Goal: Navigation & Orientation: Find specific page/section

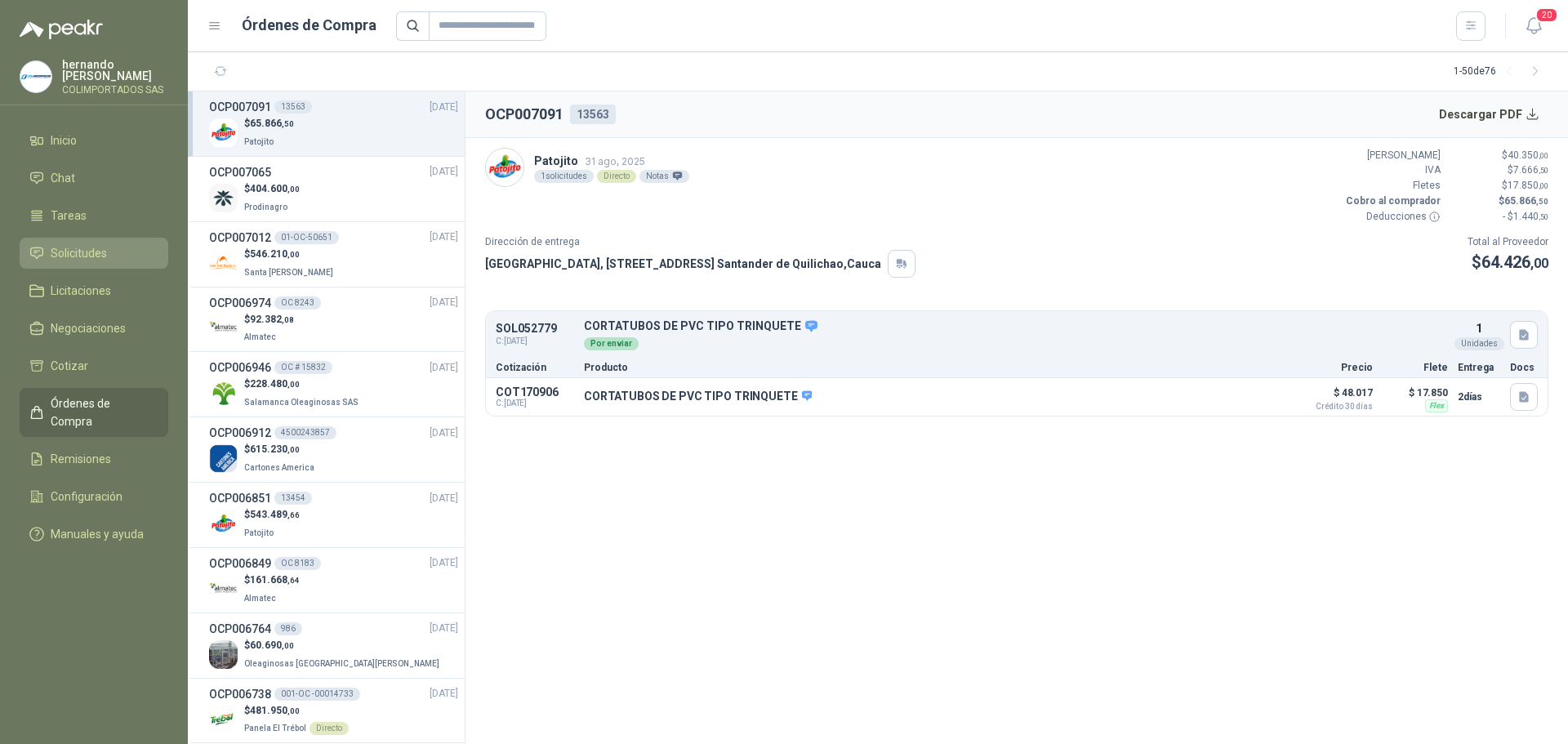
click at [90, 249] on span "Solicitudes" at bounding box center [79, 253] width 57 height 18
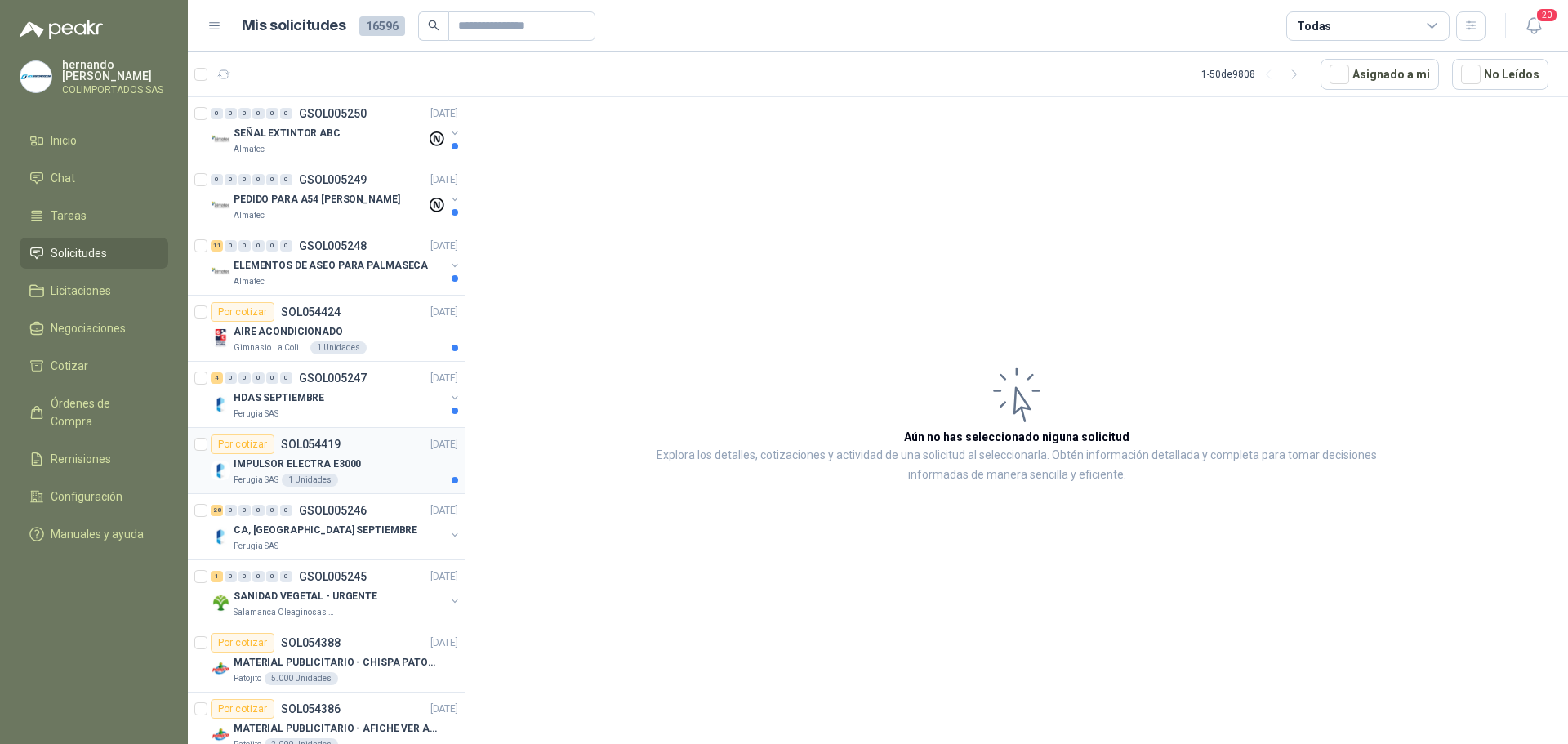
click at [376, 473] on div "IMPULSOR ELECTRA E3000" at bounding box center [346, 464] width 225 height 20
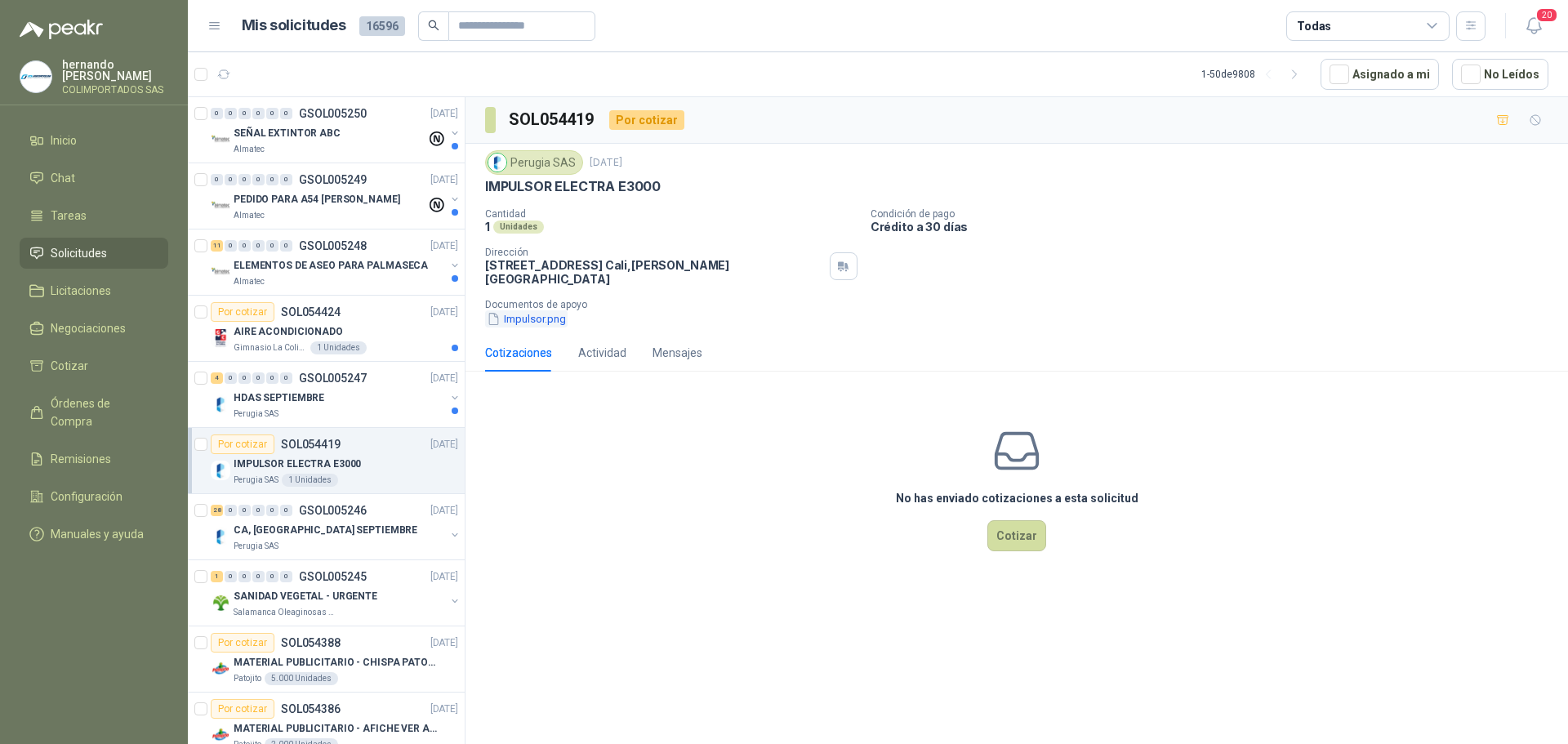
click at [535, 310] on button "Impulsor.png" at bounding box center [526, 319] width 82 height 18
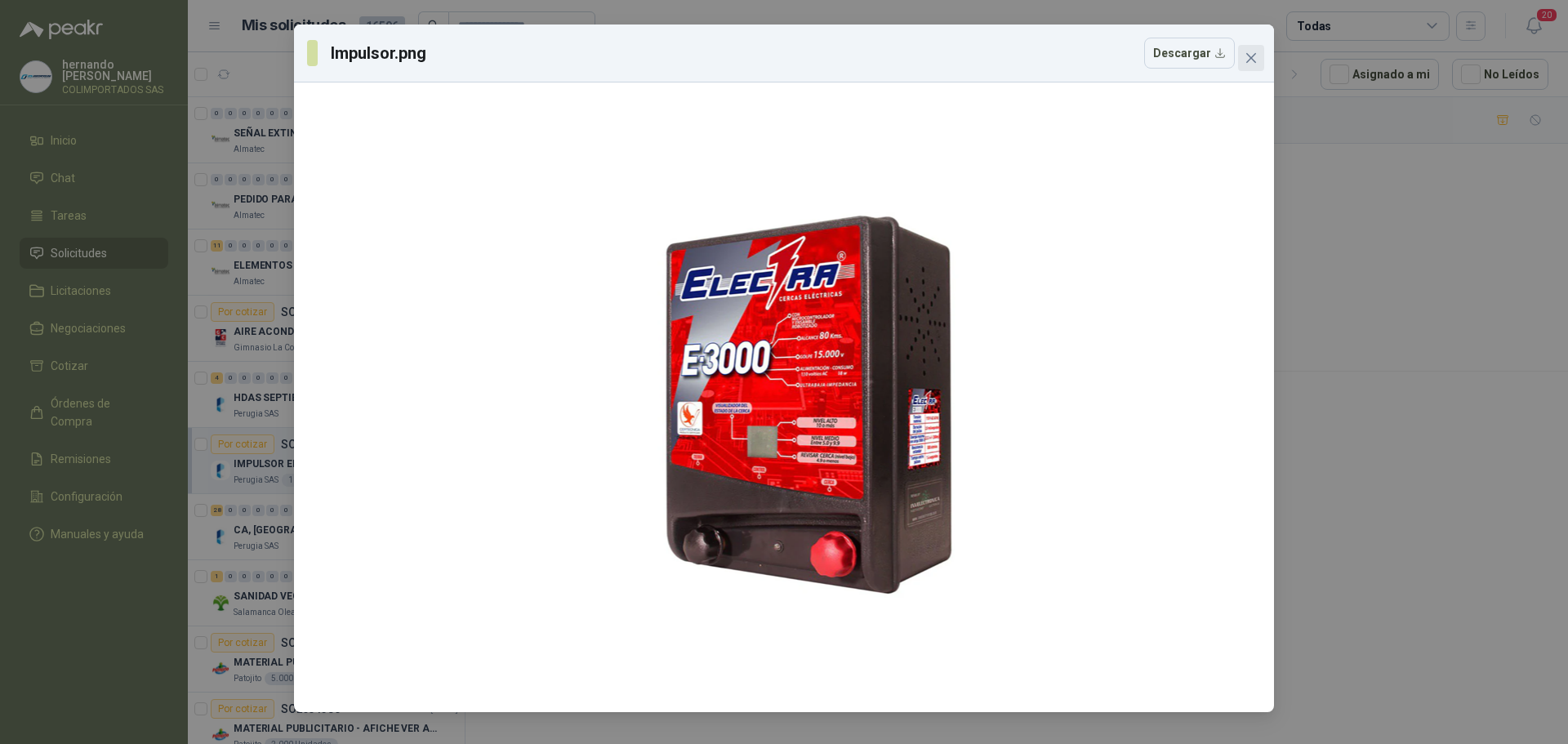
click at [1255, 60] on icon "close" at bounding box center [1251, 58] width 13 height 13
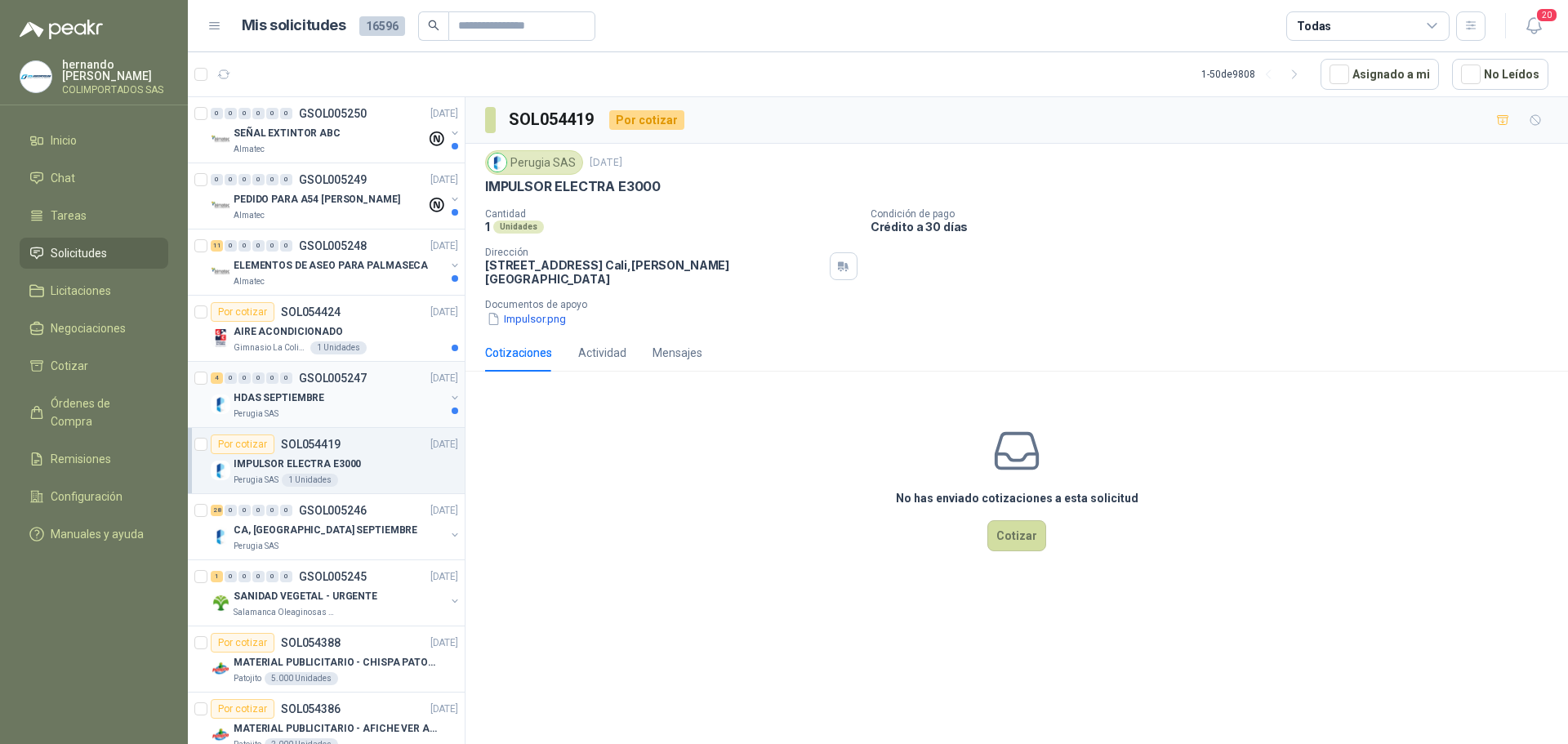
click at [371, 408] on div "Perugia SAS" at bounding box center [339, 413] width 212 height 13
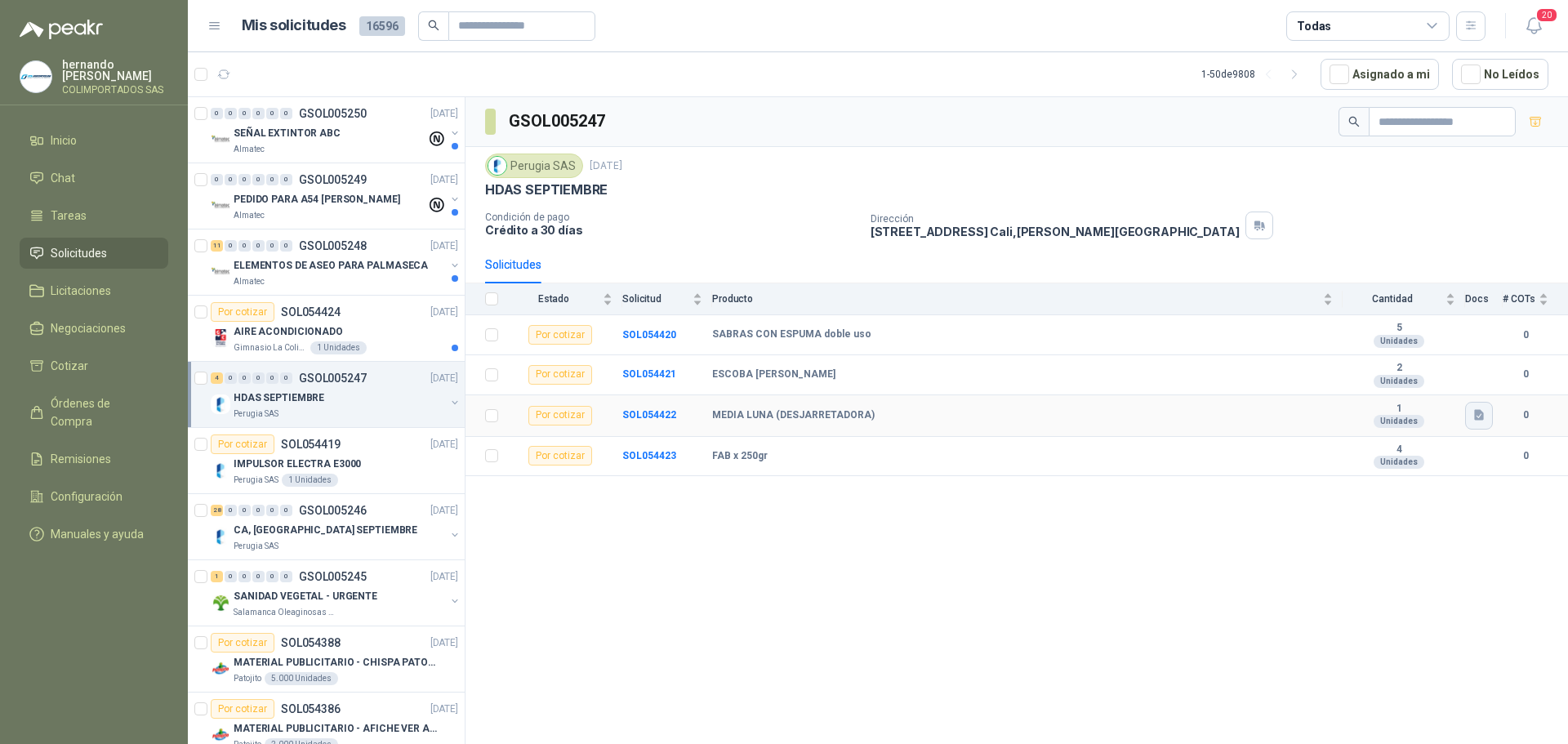
click at [1484, 420] on icon "button" at bounding box center [1479, 415] width 14 height 14
click at [1358, 383] on button "MEDIA LUNA (DESJARRETADORA).png" at bounding box center [1379, 380] width 207 height 18
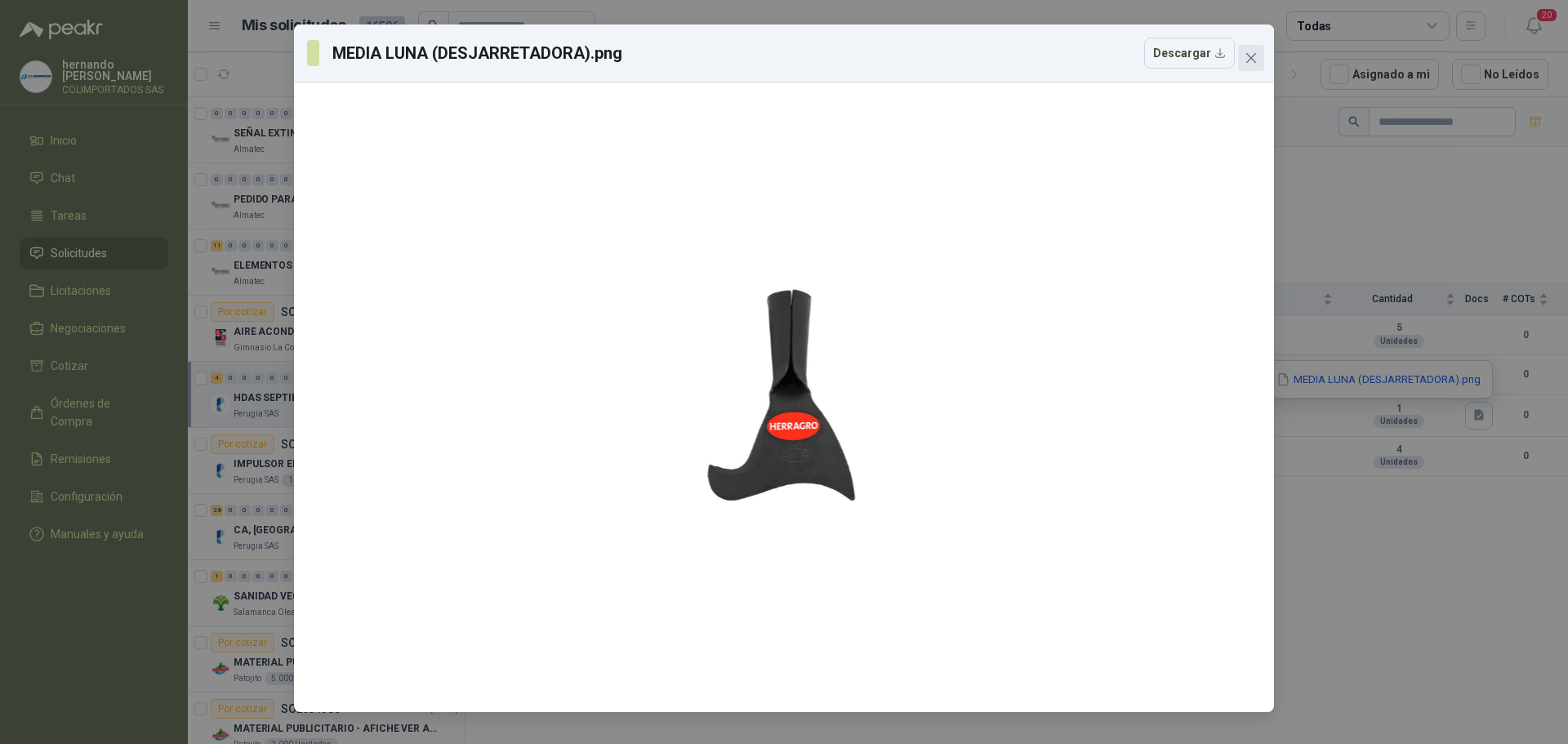
click at [1248, 56] on icon "close" at bounding box center [1251, 58] width 10 height 10
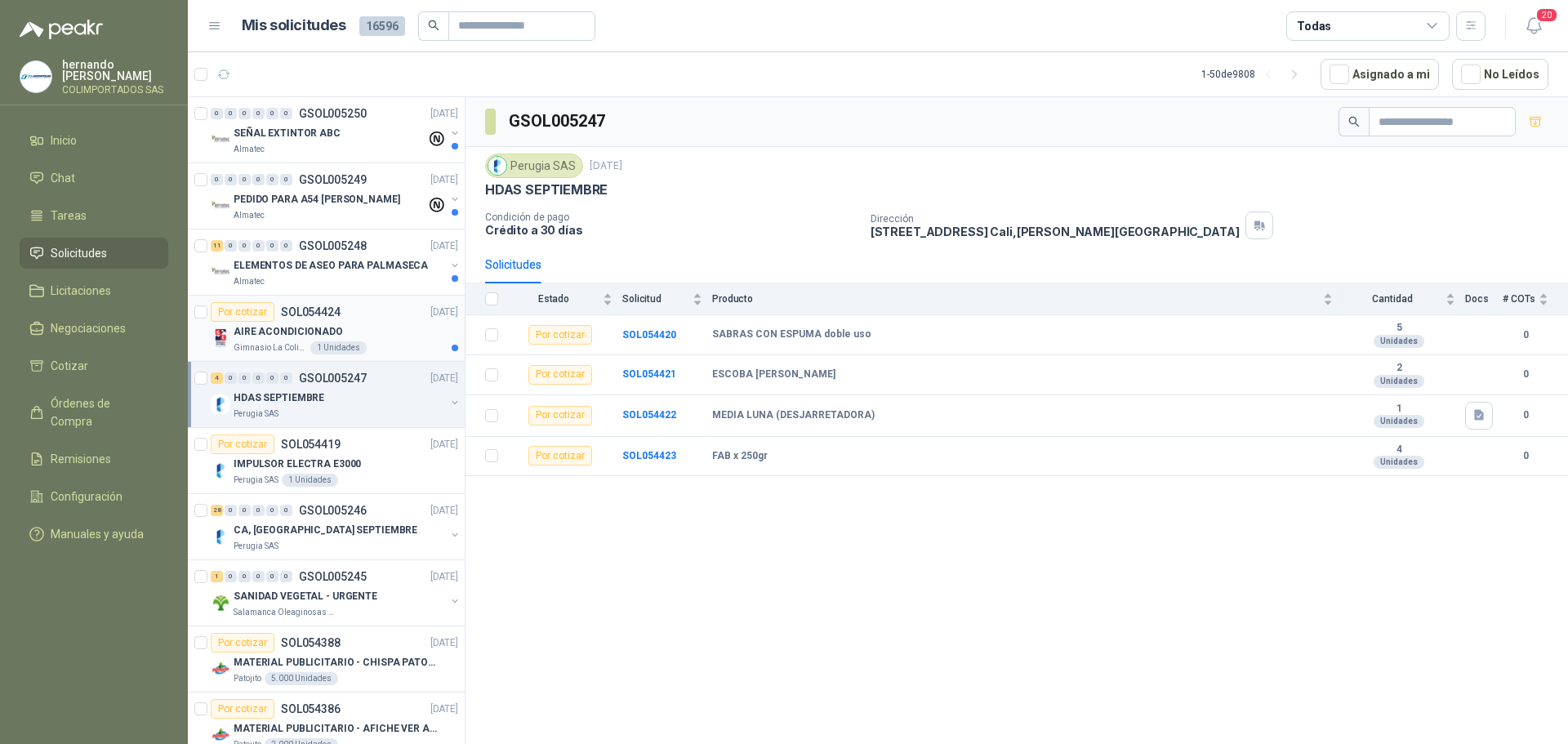
click at [374, 334] on div "AIRE ACONDICIONADO" at bounding box center [346, 332] width 225 height 20
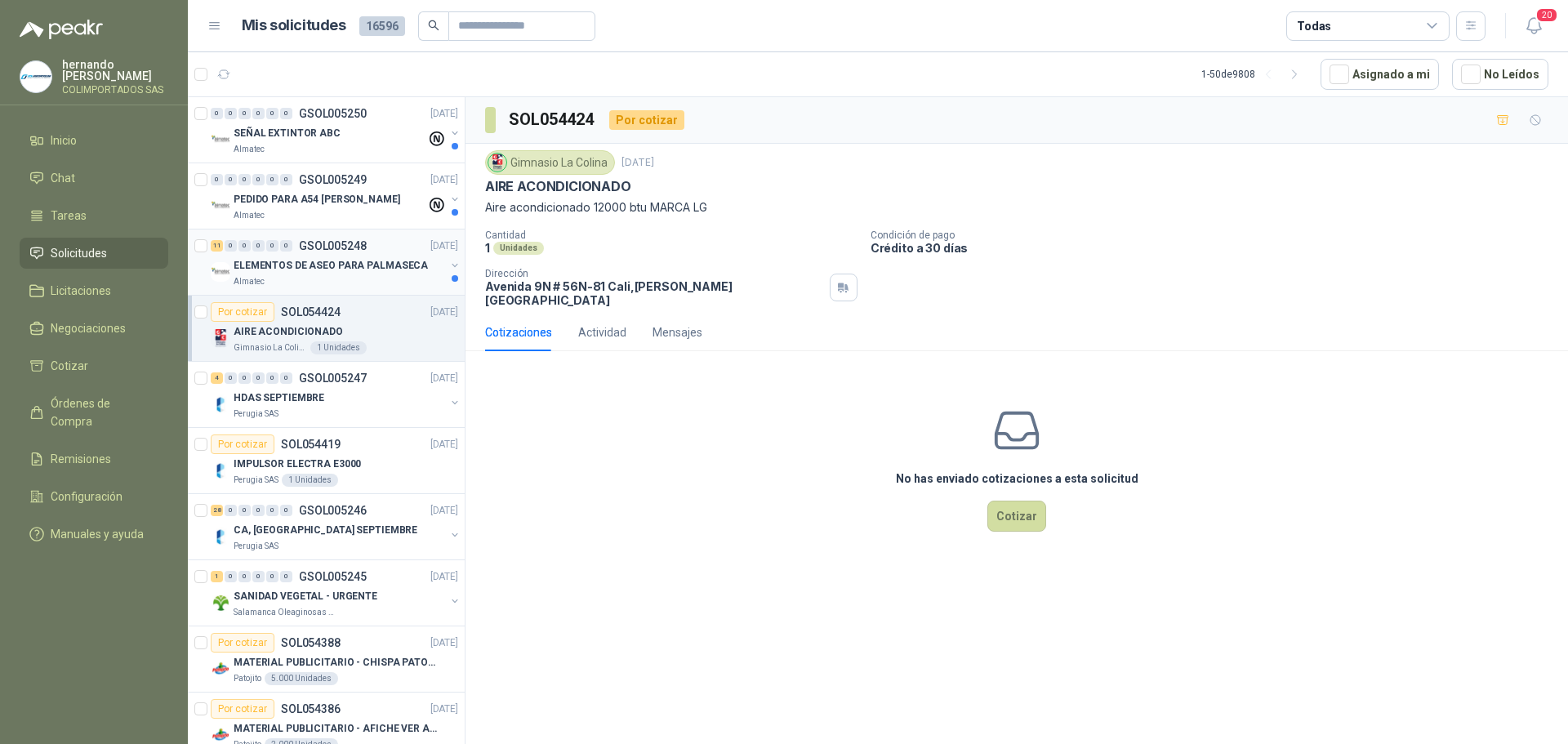
click at [351, 277] on div "Almatec" at bounding box center [339, 281] width 212 height 13
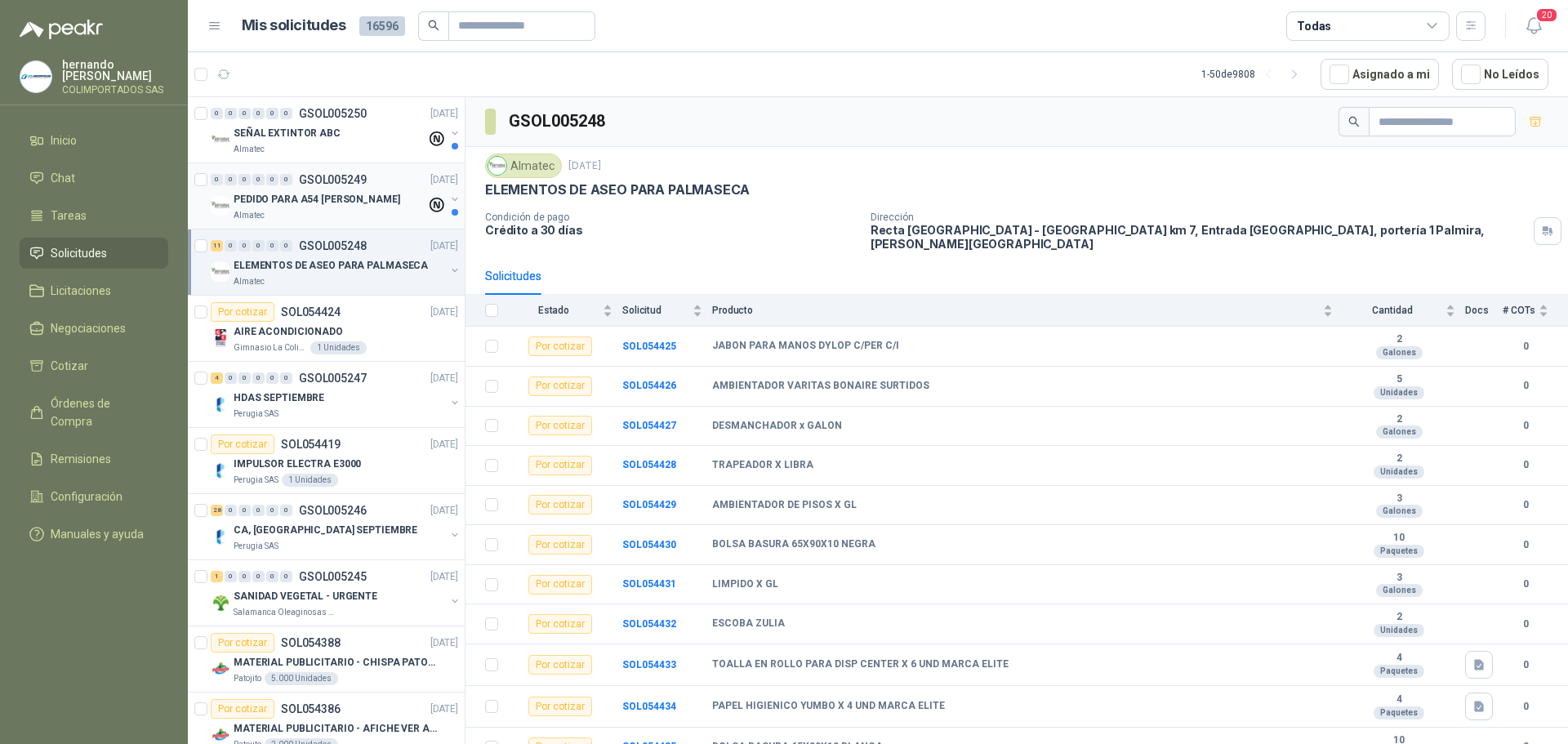
click at [337, 207] on p "PEDIDO PARA A54 [PERSON_NAME]" at bounding box center [316, 200] width 167 height 16
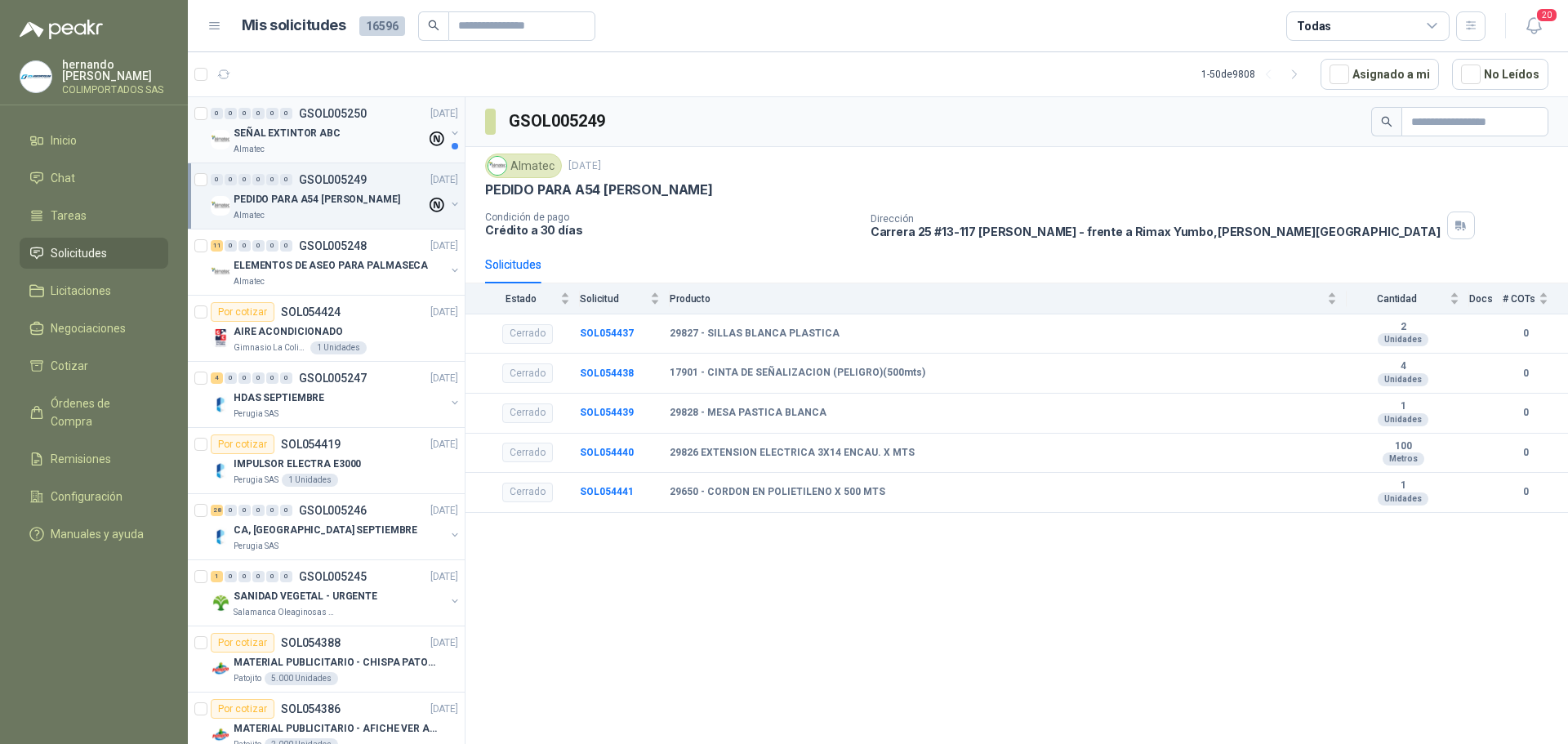
click at [346, 138] on div "SEÑAL EXTINTOR ABC" at bounding box center [329, 133] width 192 height 20
